Goal: Task Accomplishment & Management: Complete application form

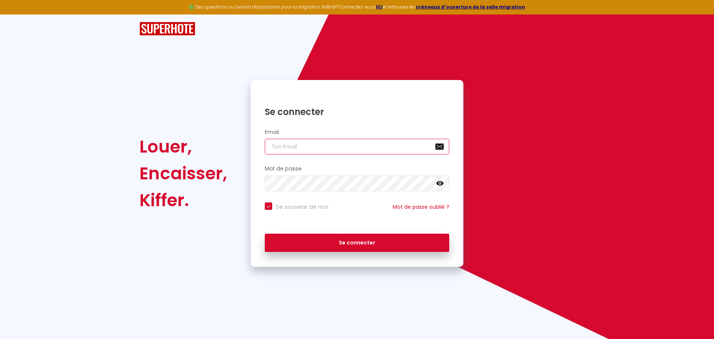
click at [343, 146] on input "email" at bounding box center [357, 147] width 184 height 16
click at [534, 161] on div "Louer, Encaisser, Kiffer. Se connecter Email Mot de passe false Se souvenir de …" at bounding box center [357, 173] width 445 height 187
click at [350, 146] on input "email" at bounding box center [357, 147] width 184 height 16
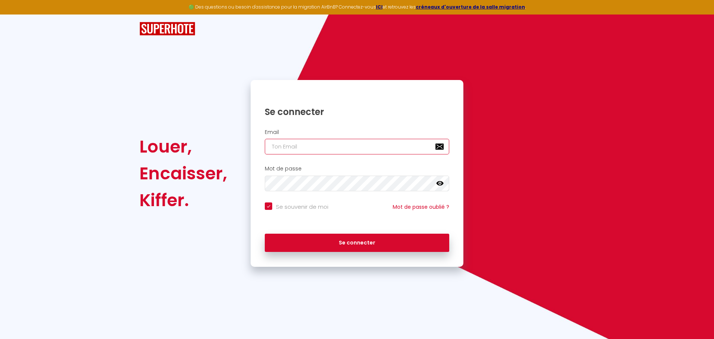
type input "[EMAIL_ADDRESS][DOMAIN_NAME]"
checkbox input "true"
click at [557, 148] on div "Louer, Encaisser, Kiffer. Se connecter Email [EMAIL_ADDRESS][DOMAIN_NAME] Mot d…" at bounding box center [357, 173] width 445 height 187
click at [566, 141] on div "Louer, Encaisser, Kiffer. Se connecter Email [EMAIL_ADDRESS][DOMAIN_NAME] Mot d…" at bounding box center [357, 173] width 445 height 187
click at [308, 139] on input "[EMAIL_ADDRESS][DOMAIN_NAME]" at bounding box center [357, 147] width 184 height 16
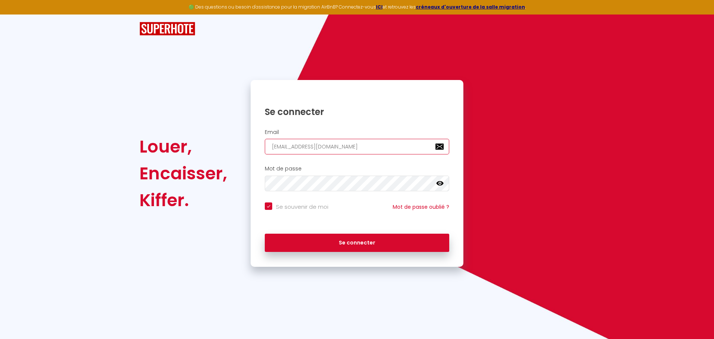
click at [308, 139] on input "[EMAIL_ADDRESS][DOMAIN_NAME]" at bounding box center [357, 147] width 184 height 16
checkbox input "true"
click at [537, 132] on div "Louer, Encaisser, Kiffer. Se connecter Email Mot de passe false Se souvenir de …" at bounding box center [357, 173] width 445 height 187
